Goal: Communication & Community: Answer question/provide support

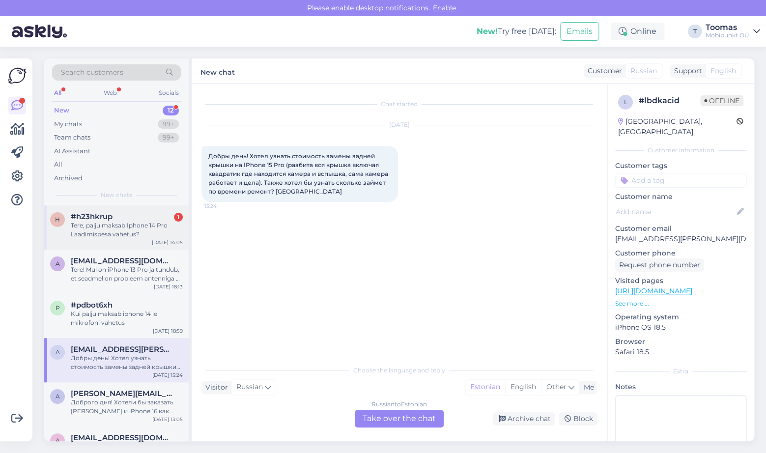
click at [176, 211] on div "h #h23hkrup 1 Tere, palju maksab Iphone 14 Pro Laadimispesa vahetus? [DATE] 14:…" at bounding box center [116, 227] width 144 height 44
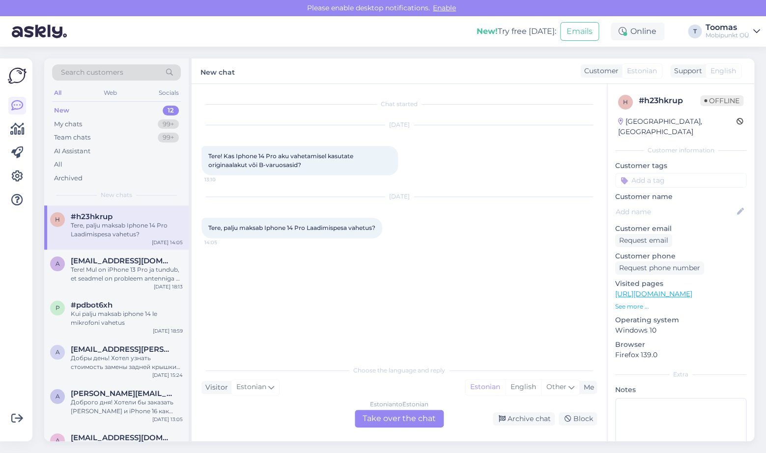
click at [413, 418] on div "Estonian to Estonian Take over the chat" at bounding box center [399, 419] width 89 height 18
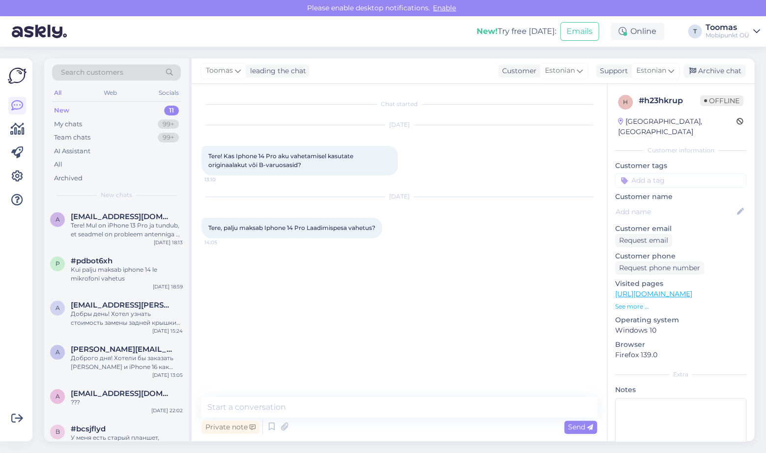
click at [408, 418] on div "Private note Send" at bounding box center [398, 426] width 395 height 19
click at [396, 409] on textarea at bounding box center [398, 407] width 395 height 21
type textarea "K"
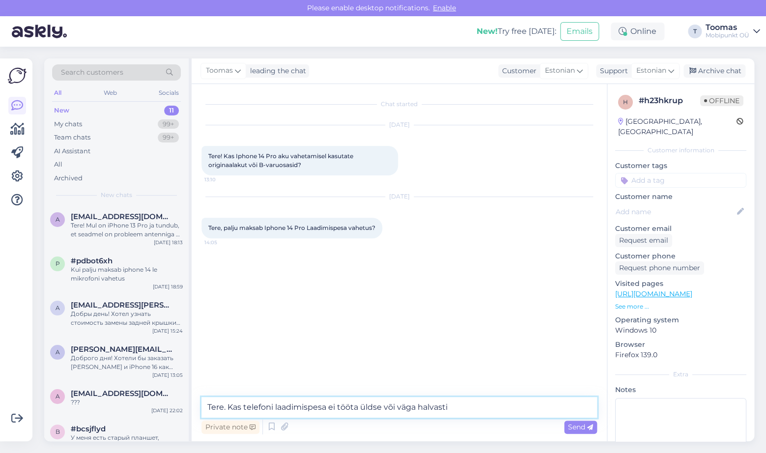
type textarea "Tere. Kas telefoni laadimispesa ei tööta üldse või väga halvasti?"
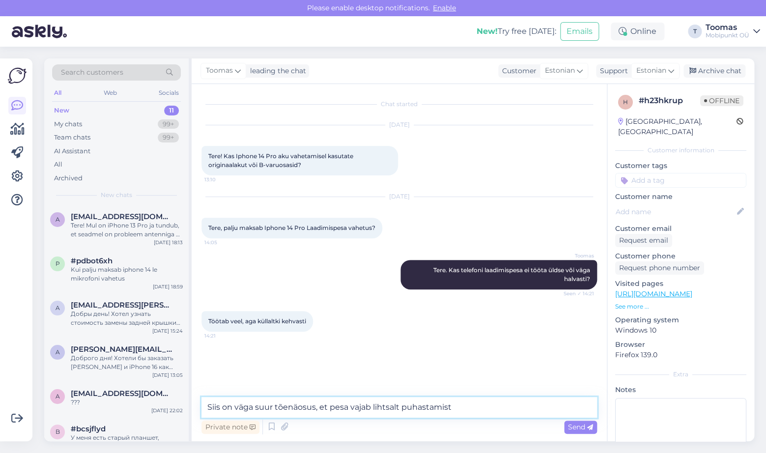
type textarea "Siis on väga suur tõenäosus, et pesa vajab lihtsalt puhastamist."
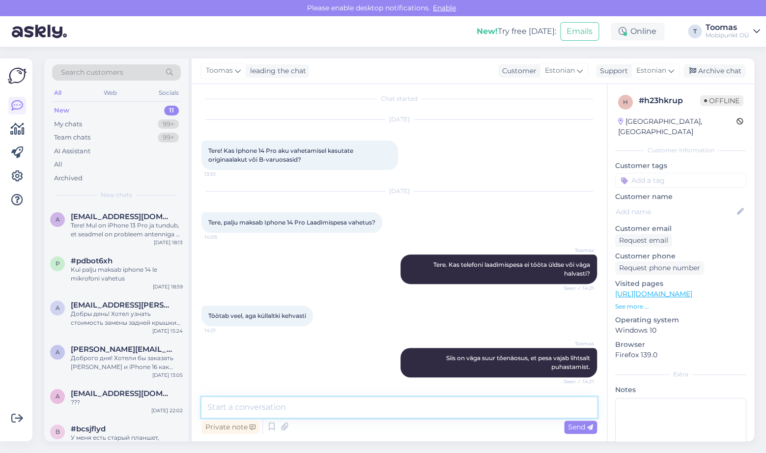
scroll to position [65, 0]
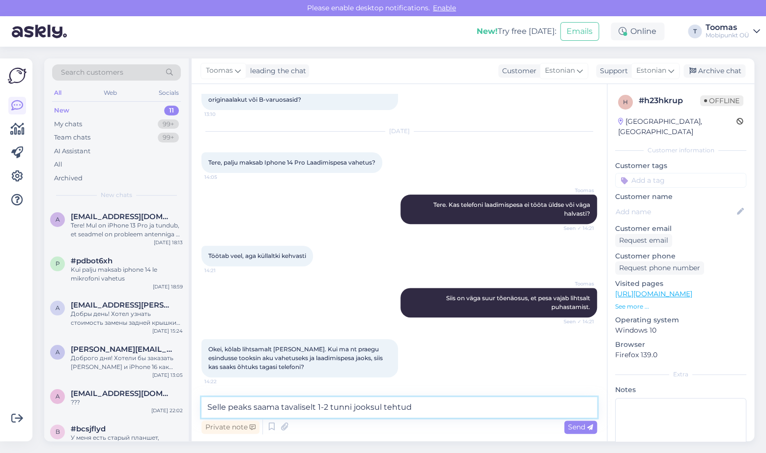
type textarea "Selle peaks saama tavaliselt 1-2 tunni jooksul tehtud."
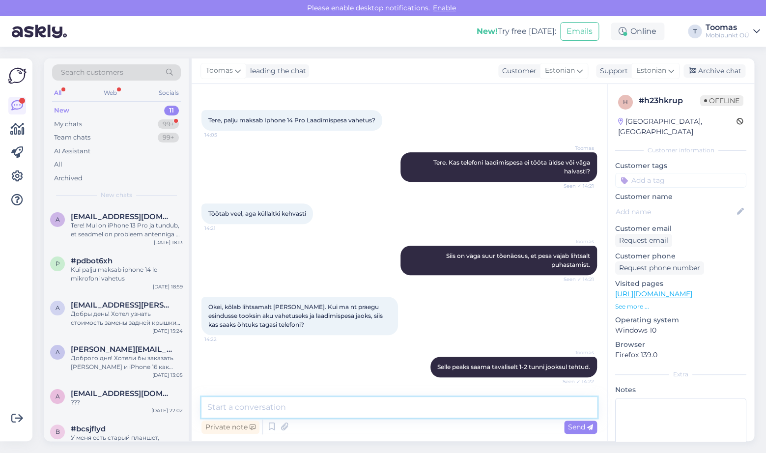
scroll to position [150, 0]
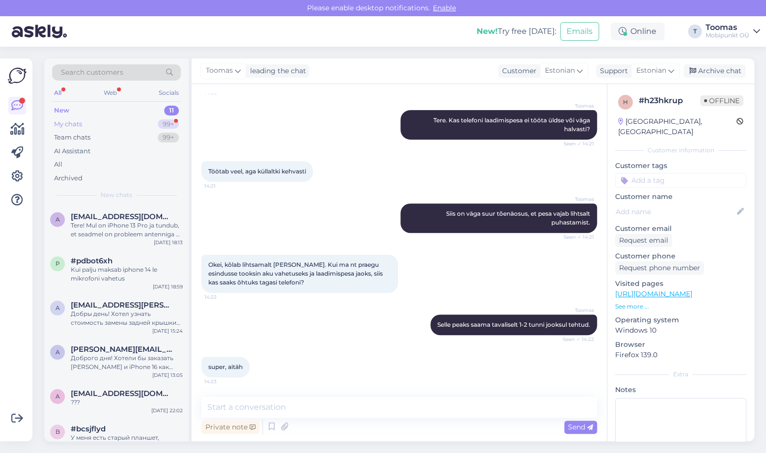
click at [173, 123] on div "99+" at bounding box center [168, 124] width 21 height 10
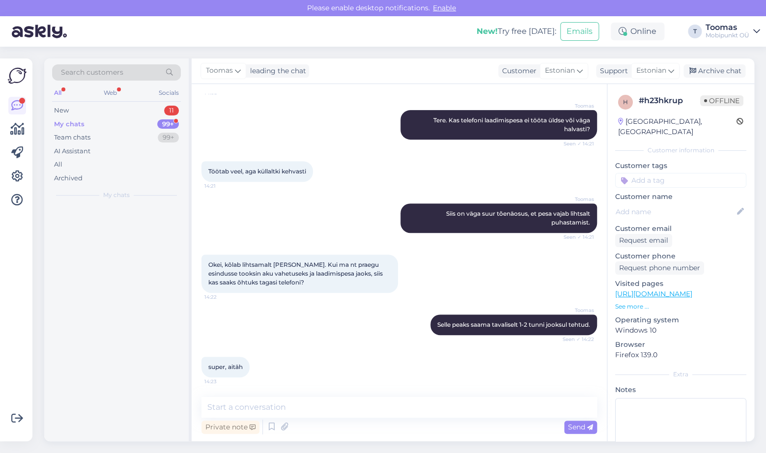
click at [146, 226] on div at bounding box center [116, 323] width 144 height 236
click at [100, 109] on div "New 11" at bounding box center [116, 111] width 129 height 14
click at [109, 97] on div "Web" at bounding box center [110, 92] width 17 height 13
click at [58, 80] on div "Search customers" at bounding box center [116, 72] width 129 height 16
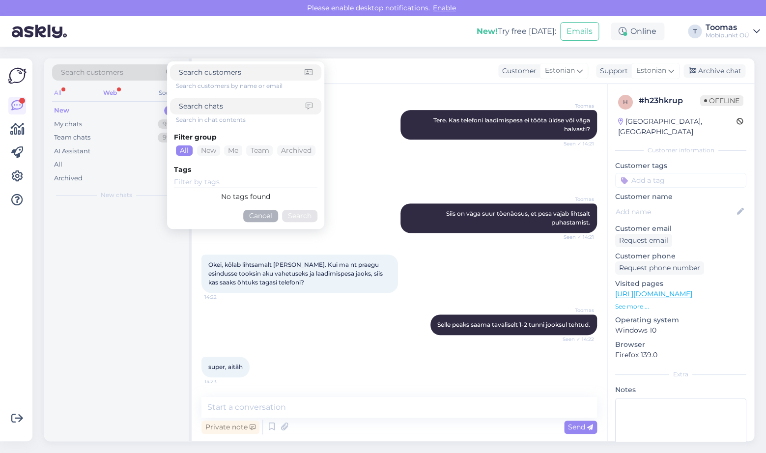
click at [60, 90] on div "All" at bounding box center [57, 92] width 11 height 13
